Goal: Navigation & Orientation: Find specific page/section

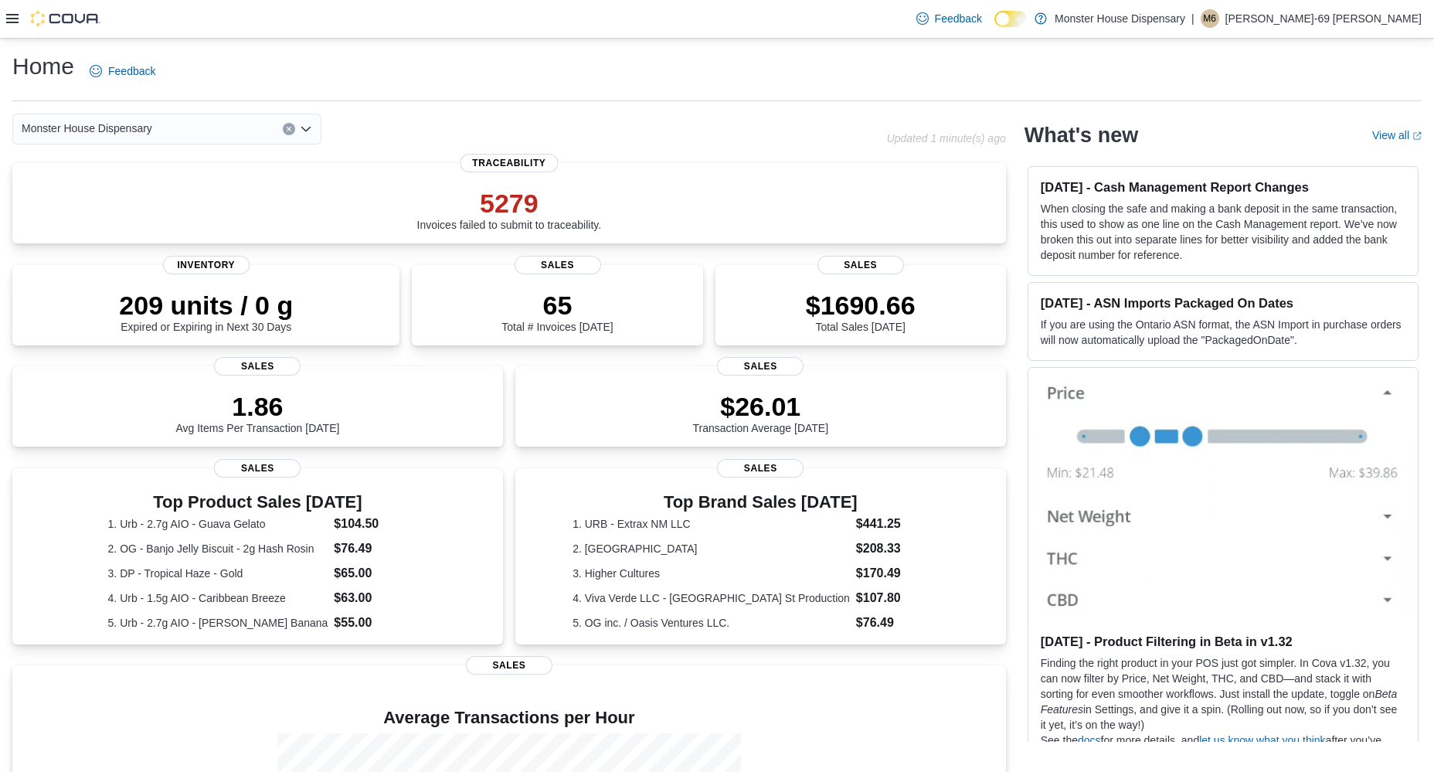
click at [12, 17] on icon at bounding box center [12, 18] width 12 height 12
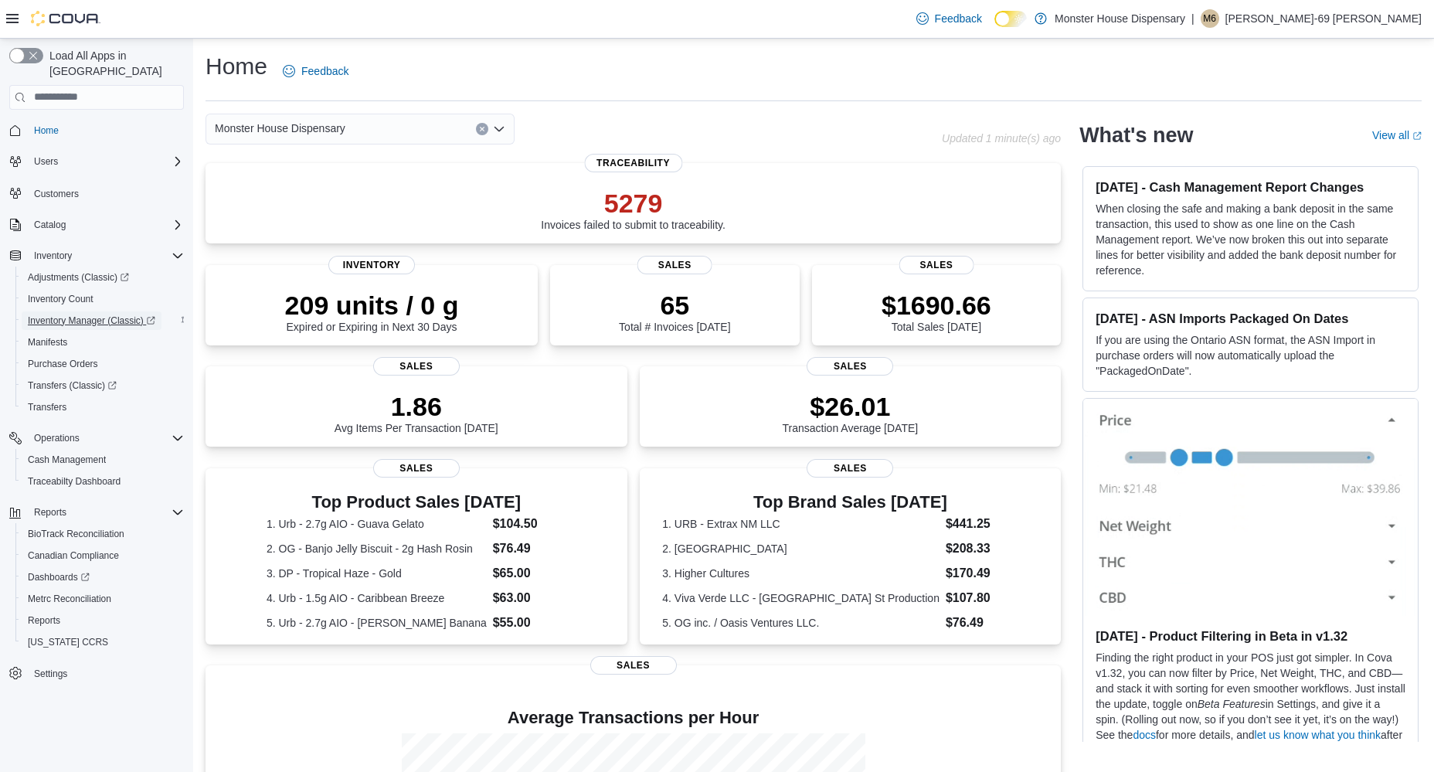
click at [103, 314] on span "Inventory Manager (Classic)" at bounding box center [91, 320] width 127 height 12
